Goal: Book appointment/travel/reservation

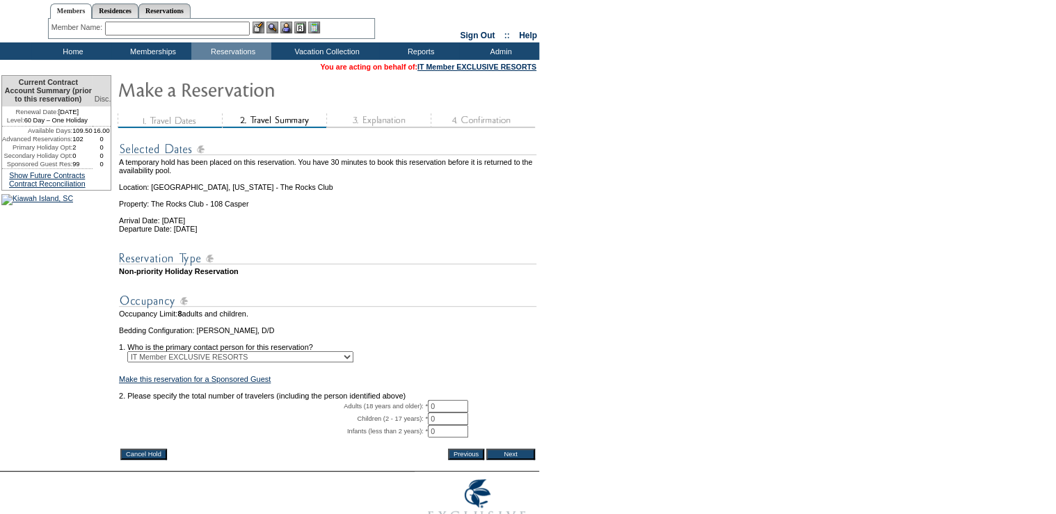
scroll to position [111, 0]
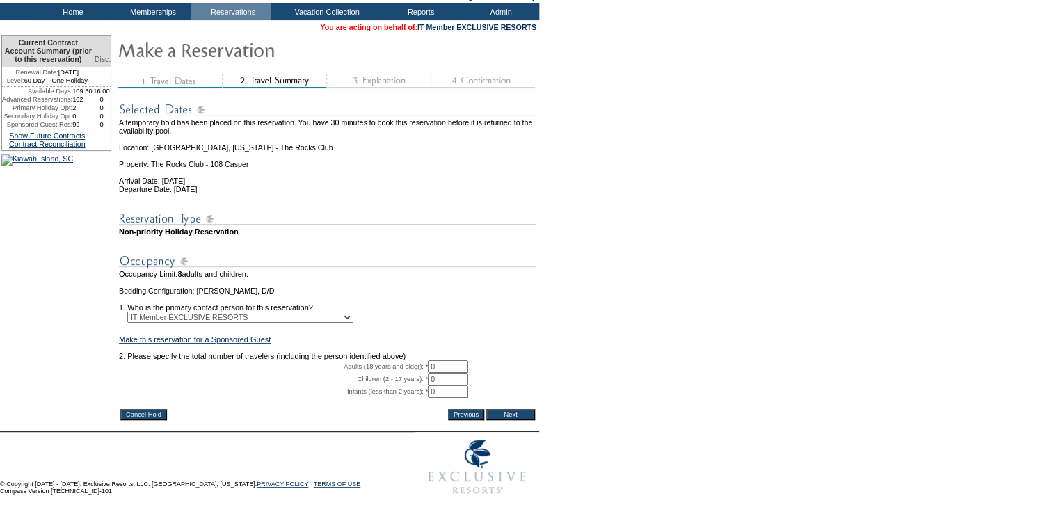
drag, startPoint x: 469, startPoint y: 354, endPoint x: 412, endPoint y: 351, distance: 56.4
click at [414, 360] on tr "Adults (18 years and older): * 0 * *" at bounding box center [327, 366] width 417 height 13
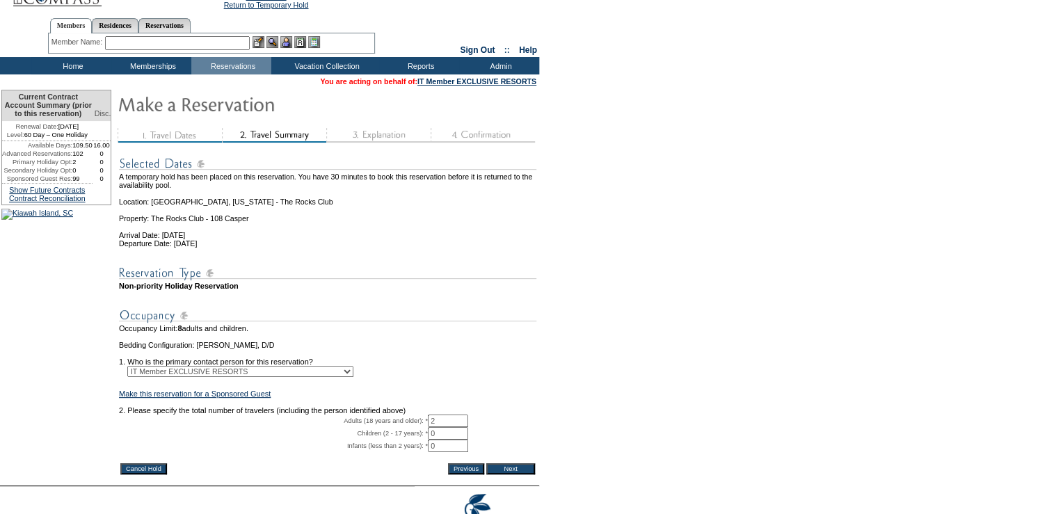
scroll to position [0, 0]
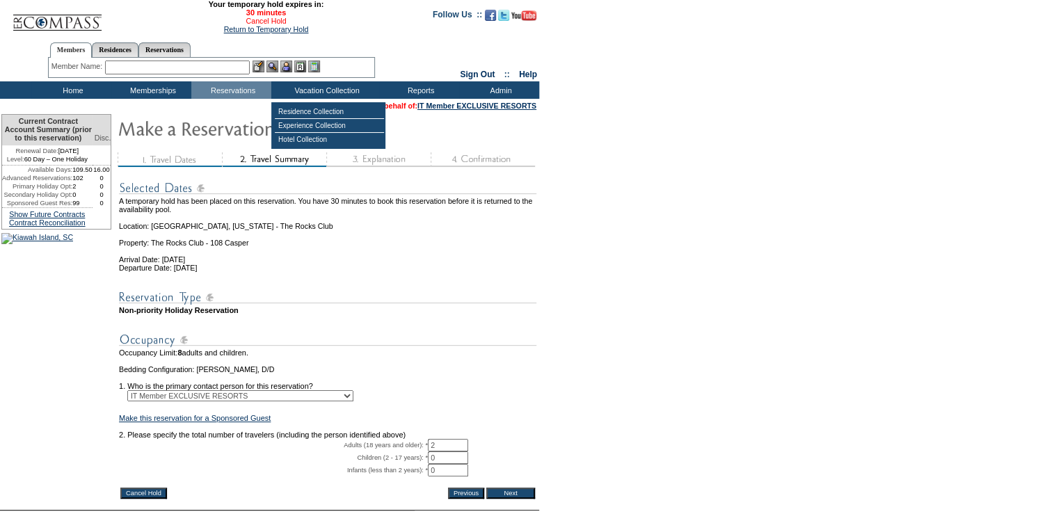
type input "2"
click at [268, 22] on link "Cancel Hold" at bounding box center [266, 21] width 40 height 8
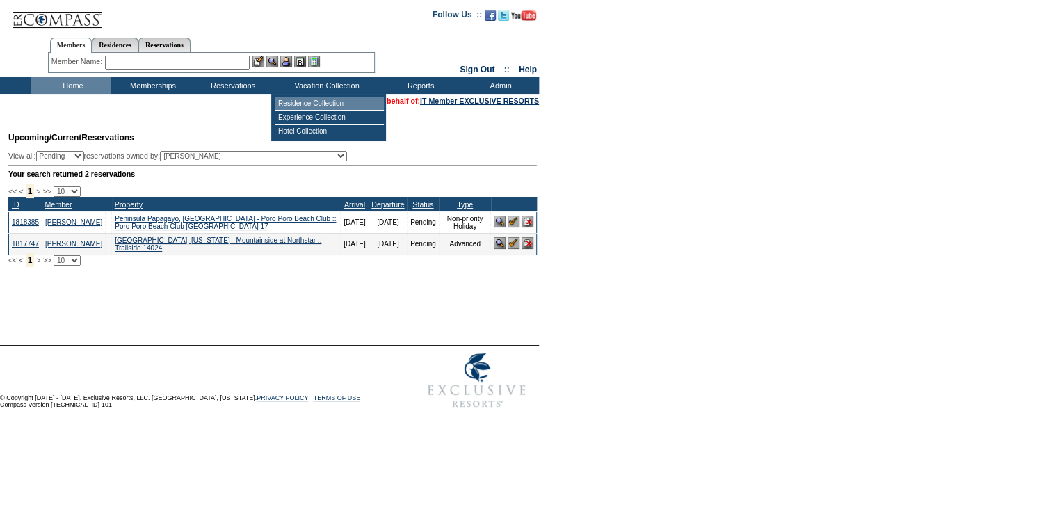
click at [315, 104] on td "Residence Collection" at bounding box center [329, 104] width 109 height 14
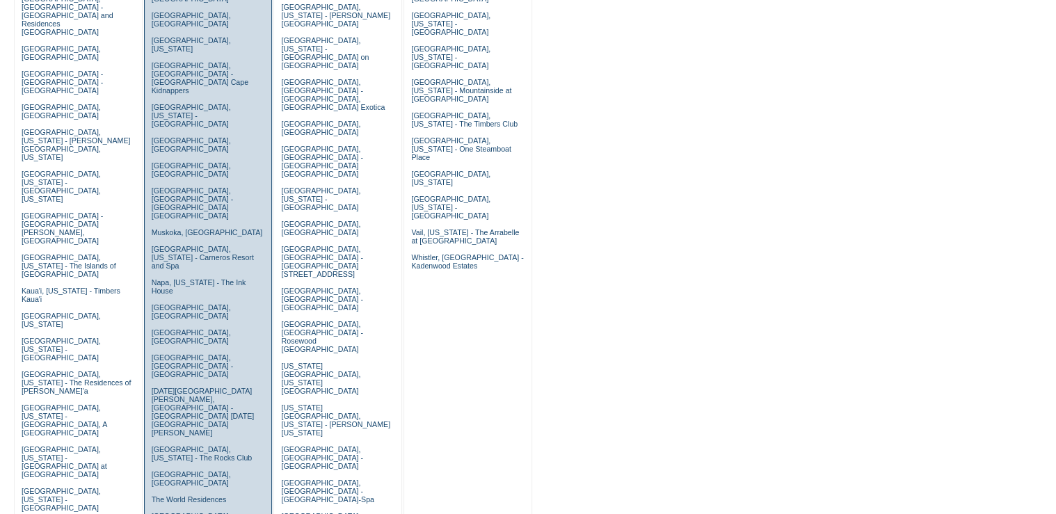
scroll to position [334, 0]
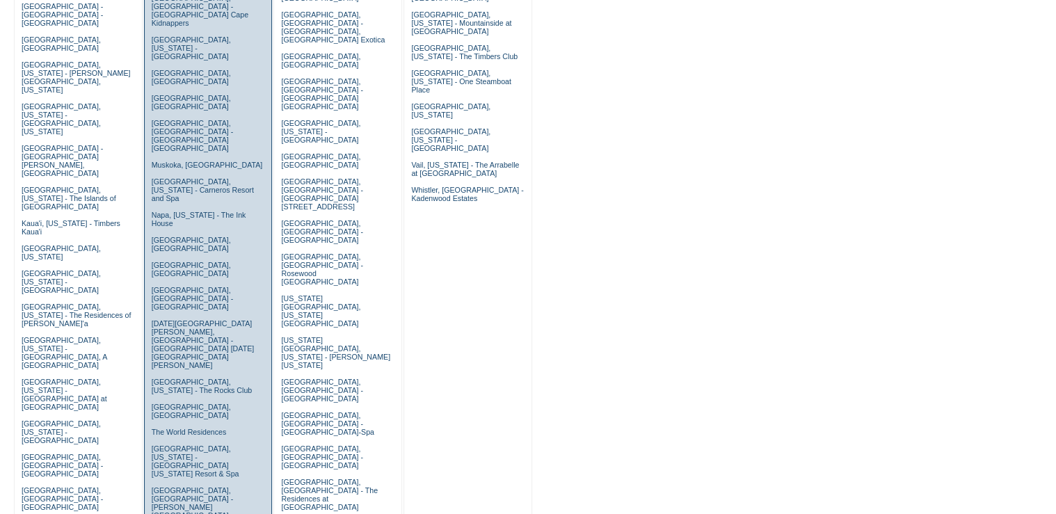
drag, startPoint x: 193, startPoint y: 244, endPoint x: 209, endPoint y: 243, distance: 15.4
click at [194, 378] on link "Scottsdale, Arizona - The Rocks Club" at bounding box center [202, 386] width 101 height 17
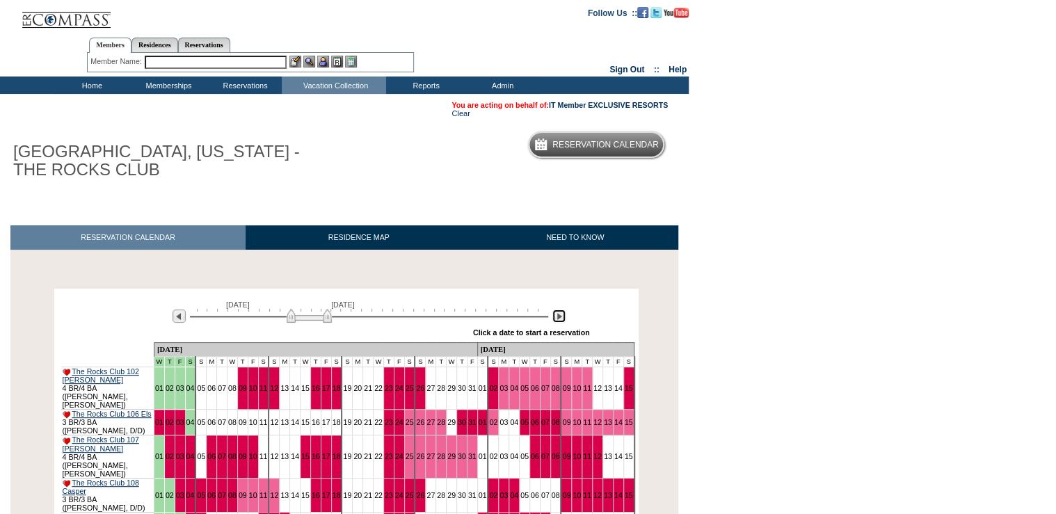
click at [558, 321] on img at bounding box center [558, 315] width 13 height 13
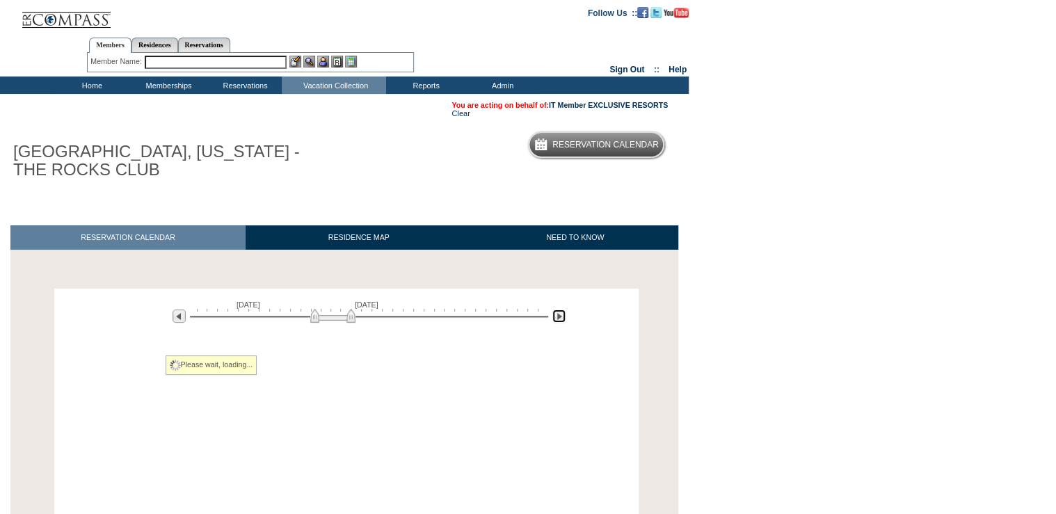
click at [558, 321] on img at bounding box center [558, 315] width 13 height 13
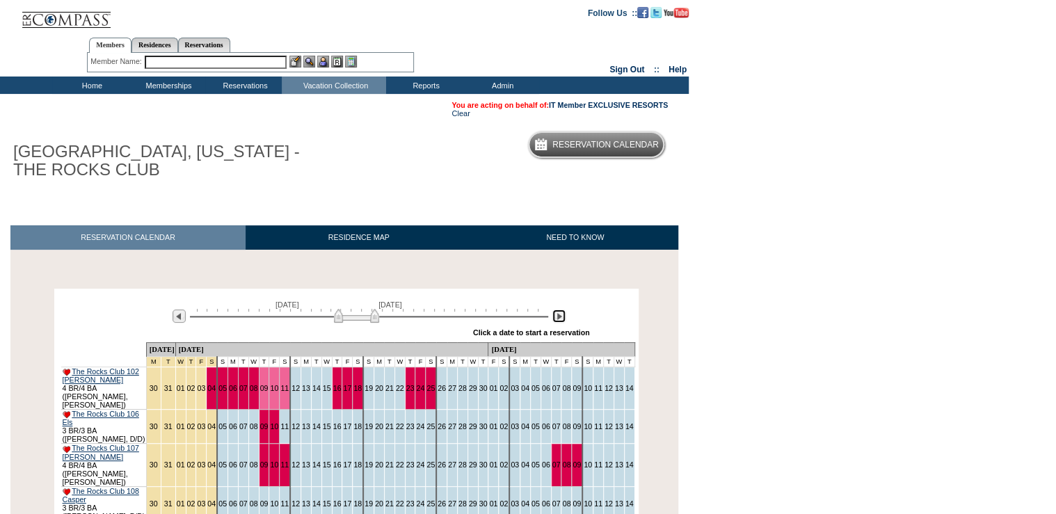
click at [558, 321] on img at bounding box center [558, 315] width 13 height 13
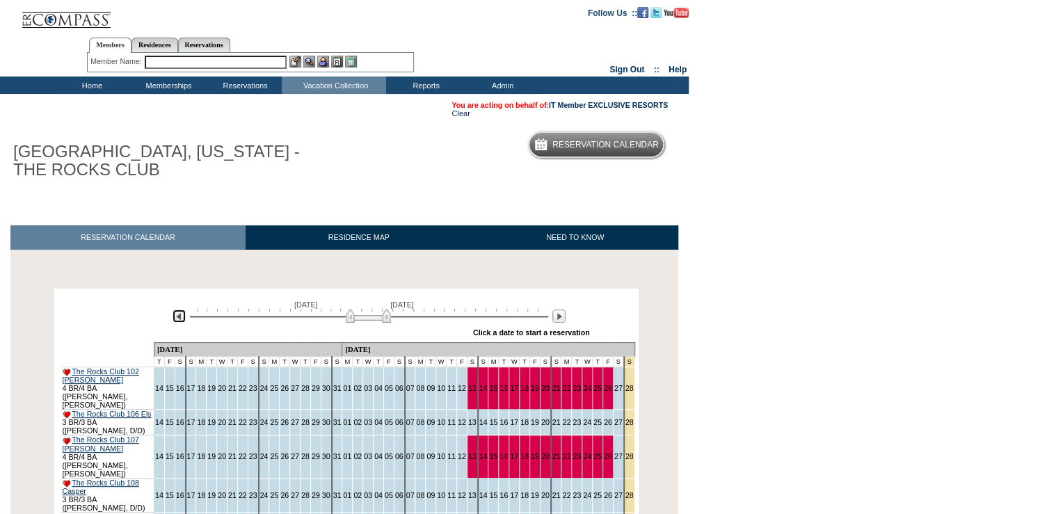
click at [180, 319] on img at bounding box center [178, 315] width 13 height 13
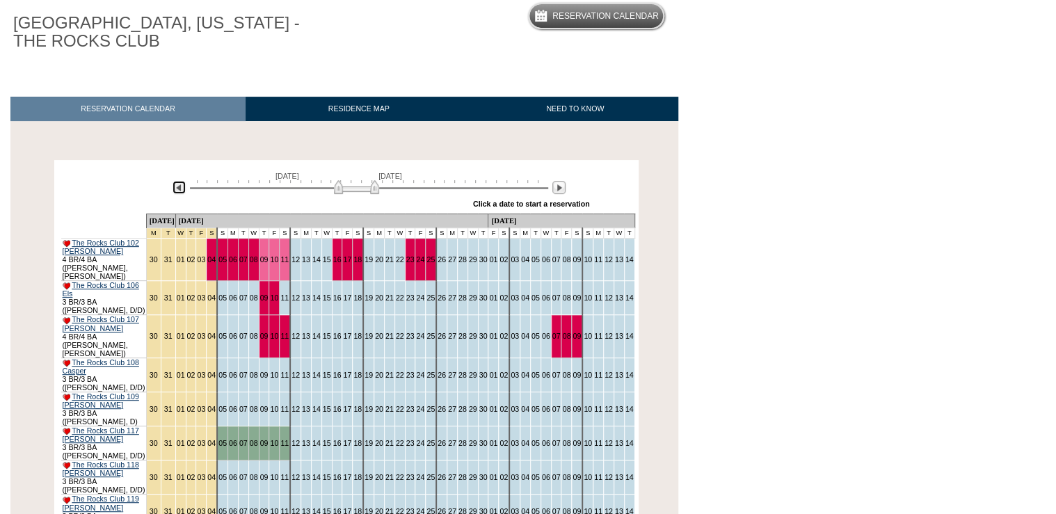
scroll to position [148, 0]
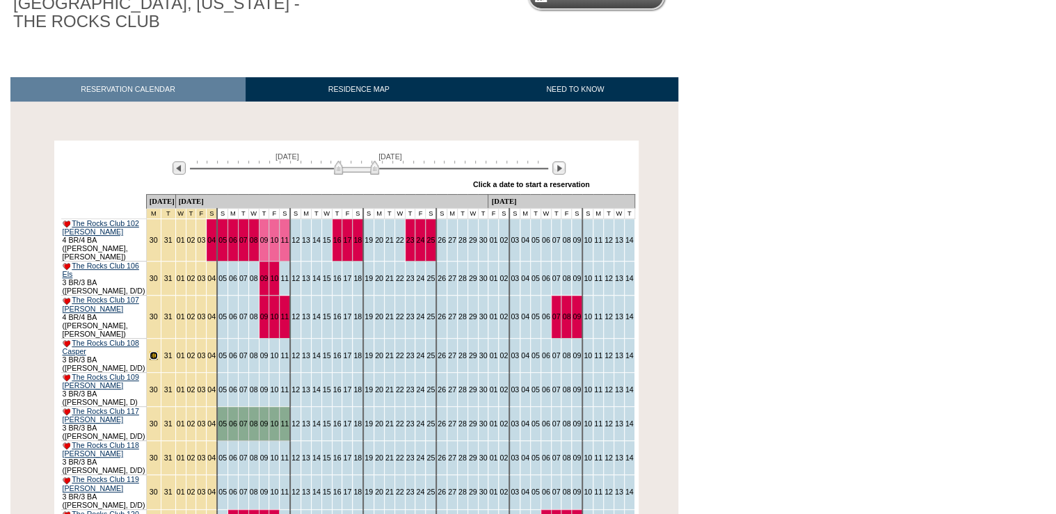
click at [158, 351] on link "30" at bounding box center [154, 355] width 8 height 8
